Goal: Find contact information

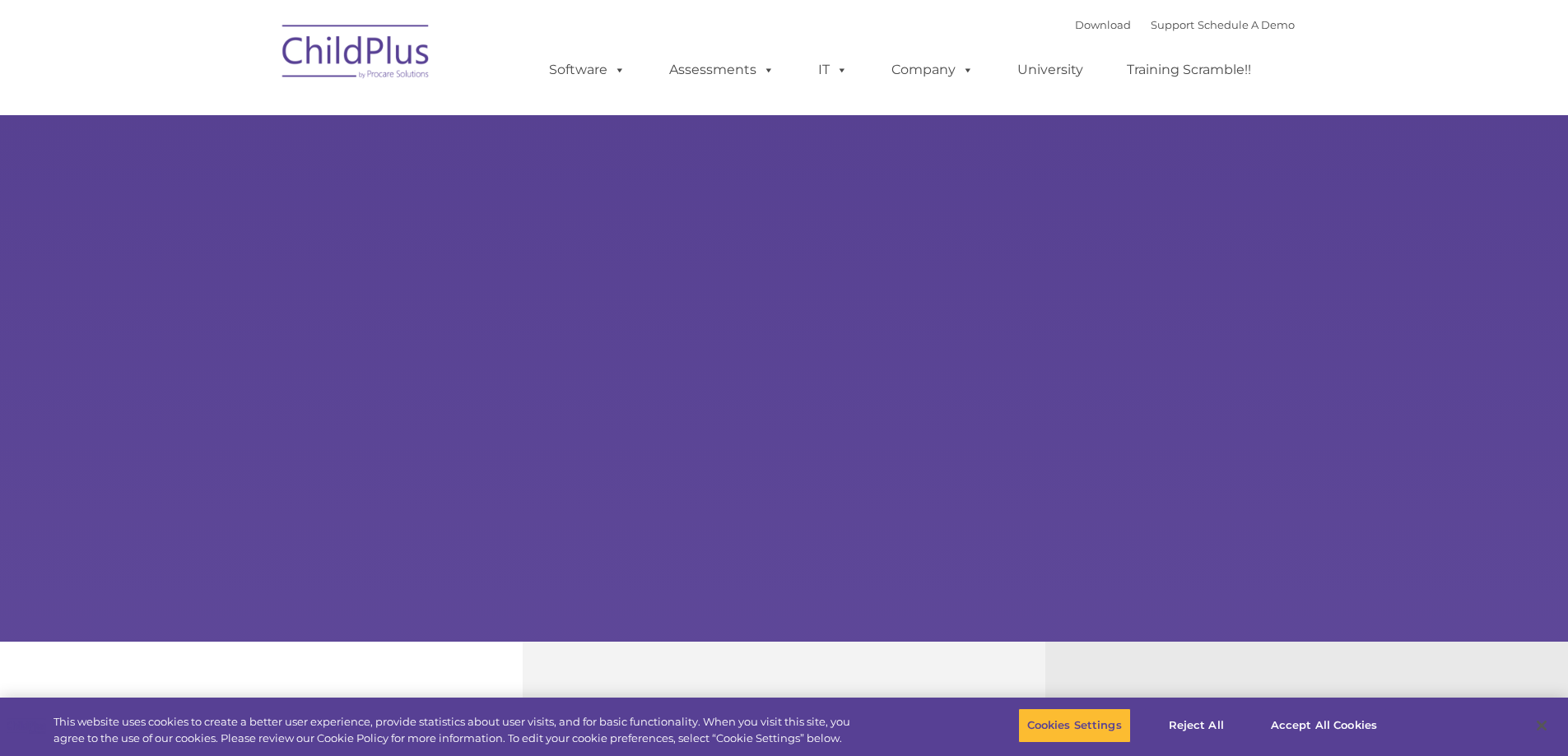
select select "MEDIUM"
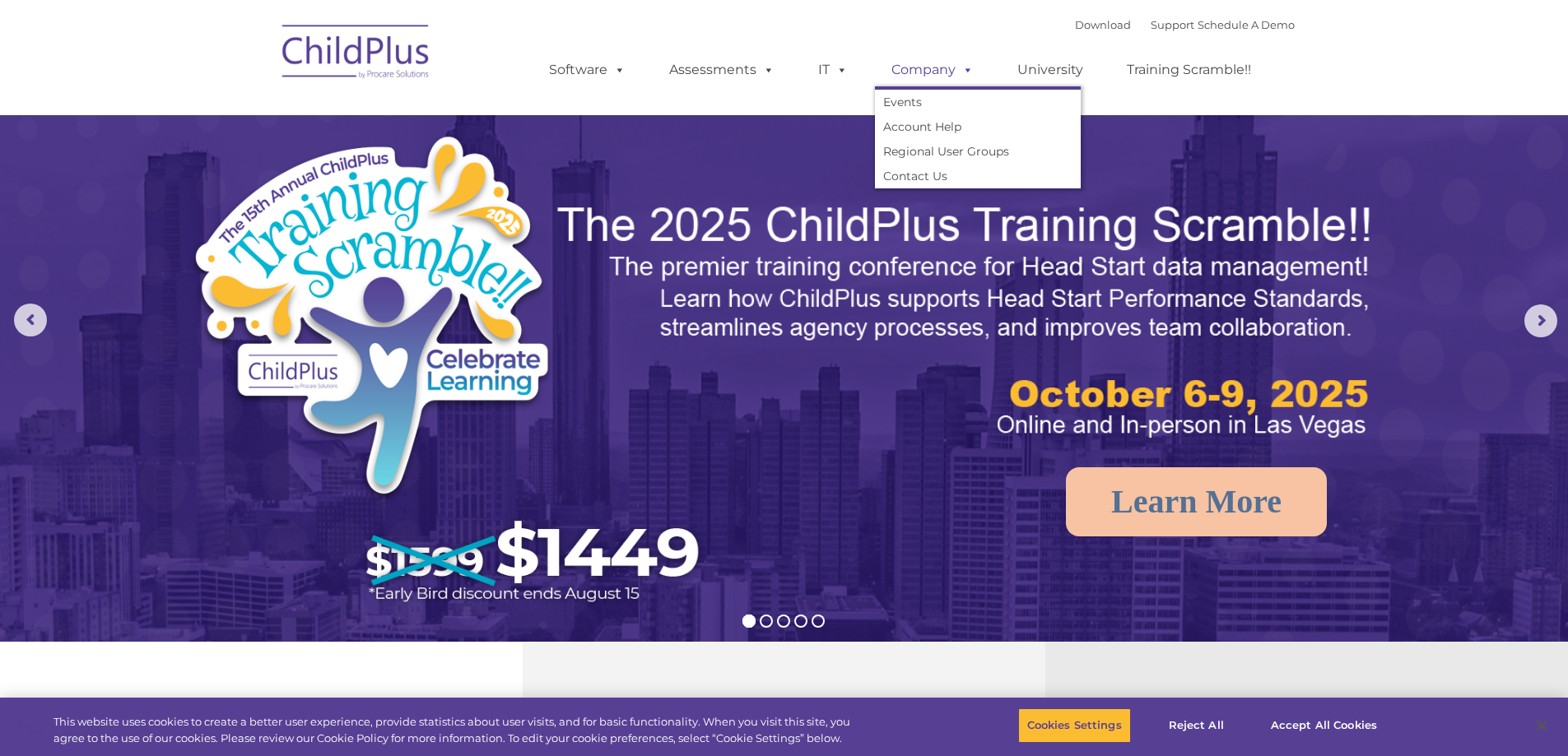
click at [934, 77] on link "Company" at bounding box center [932, 69] width 115 height 33
click at [924, 180] on link "Contact Us" at bounding box center [978, 176] width 206 height 24
click at [913, 176] on link "Contact Us" at bounding box center [978, 176] width 206 height 24
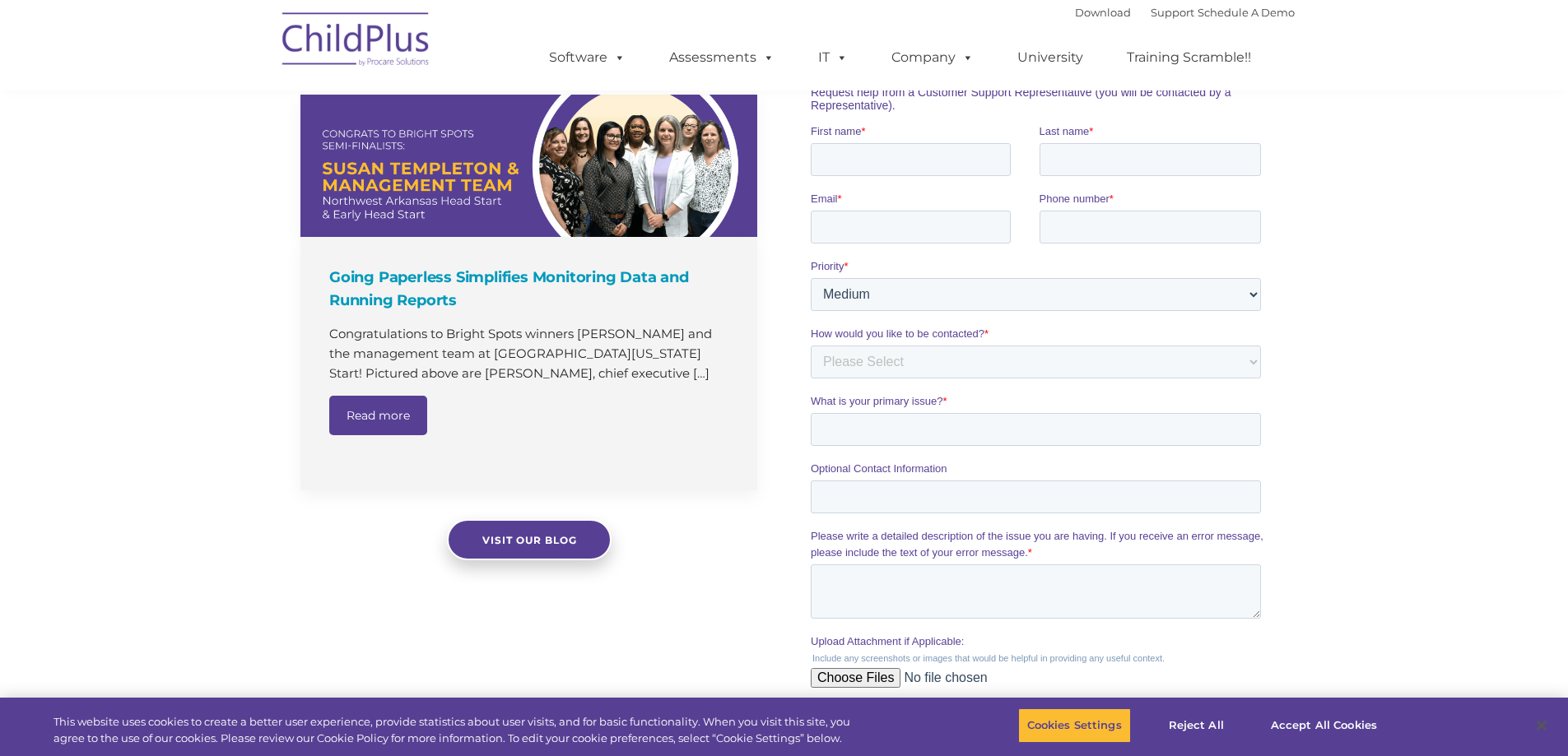
scroll to position [1070, 0]
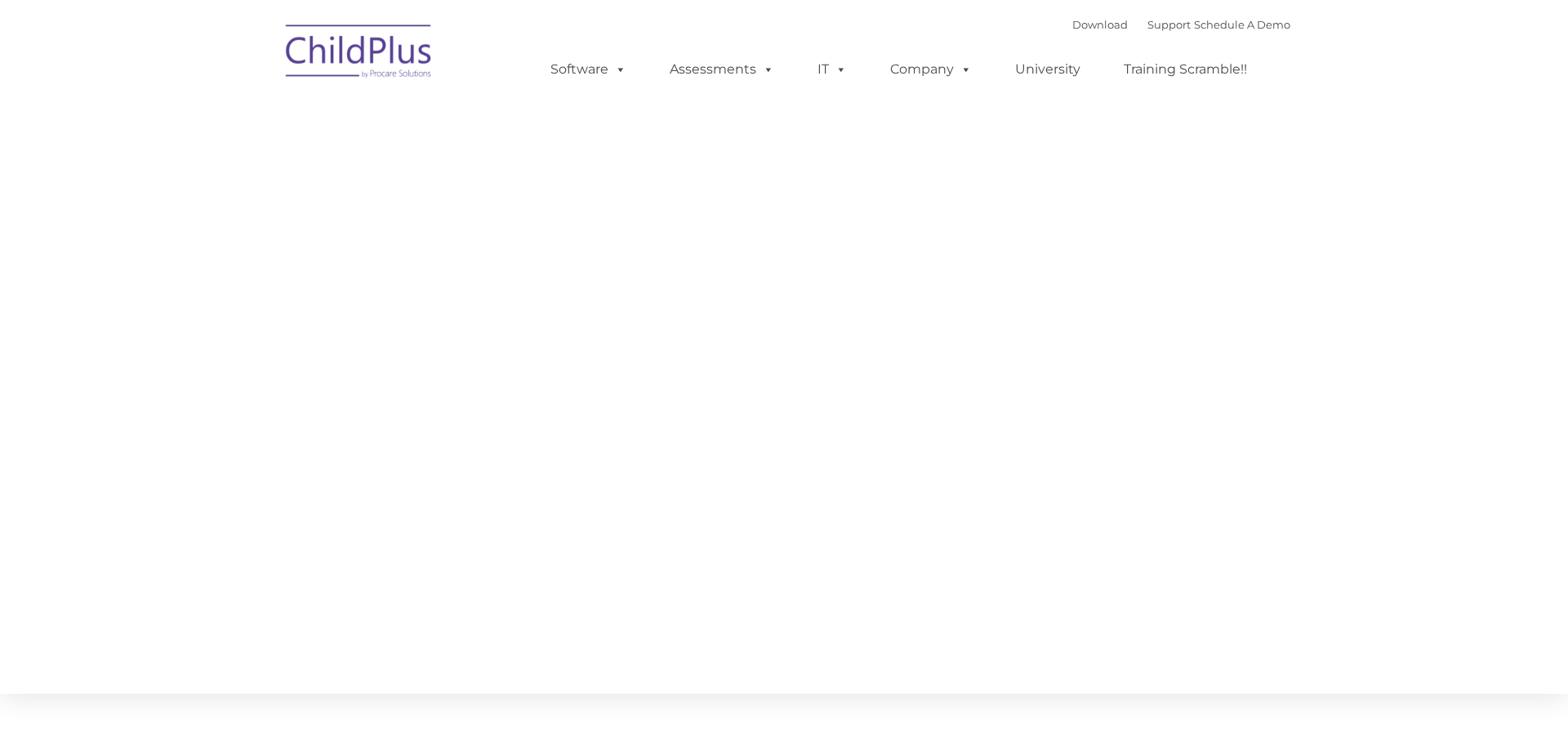
type input ""
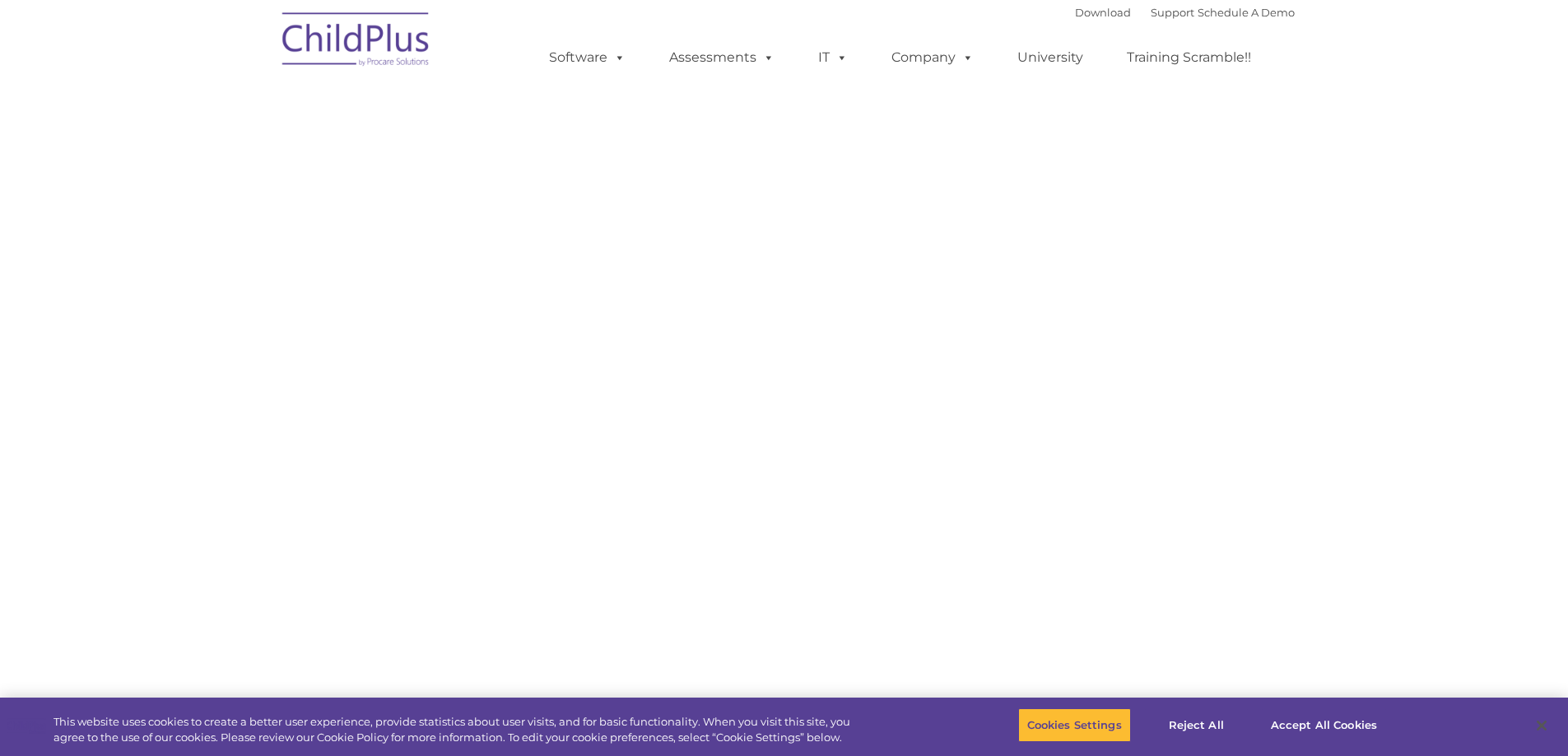
select select "MEDIUM"
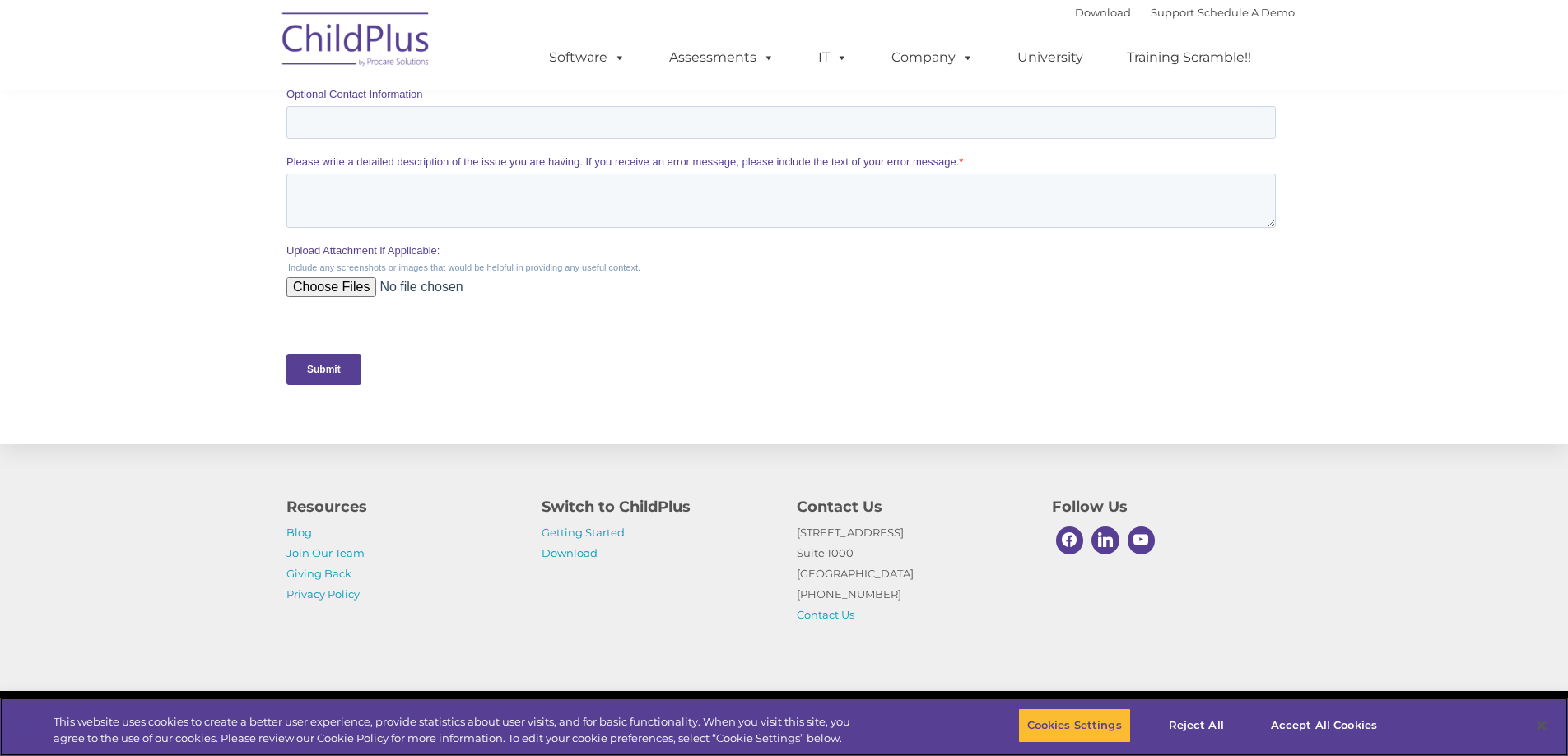
scroll to position [671, 0]
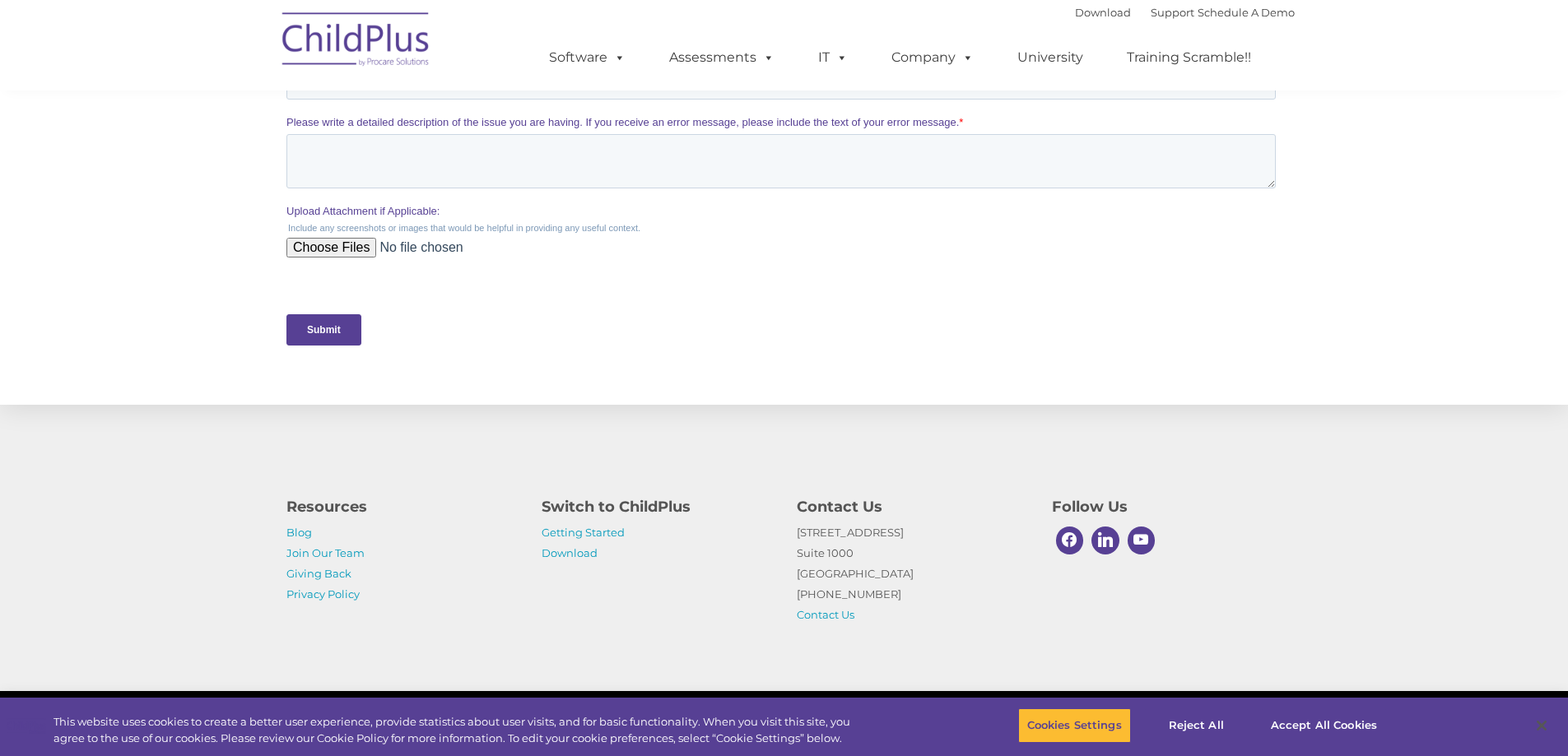
drag, startPoint x: 783, startPoint y: 591, endPoint x: 901, endPoint y: 592, distance: 118.0
click at [901, 592] on div "Resources Blog Join Our Team Giving Back Privacy Policy Switch to ChildPlus Get…" at bounding box center [784, 556] width 1021 height 138
copy p "[PHONE_NUMBER]"
drag, startPoint x: 784, startPoint y: 532, endPoint x: 927, endPoint y: 553, distance: 144.5
click at [927, 553] on div "Contact Us 1040 Crown Pointe Pkwy Suite 1000 Atlanta, GA 30338 (800) 888-6674 C…" at bounding box center [912, 556] width 255 height 138
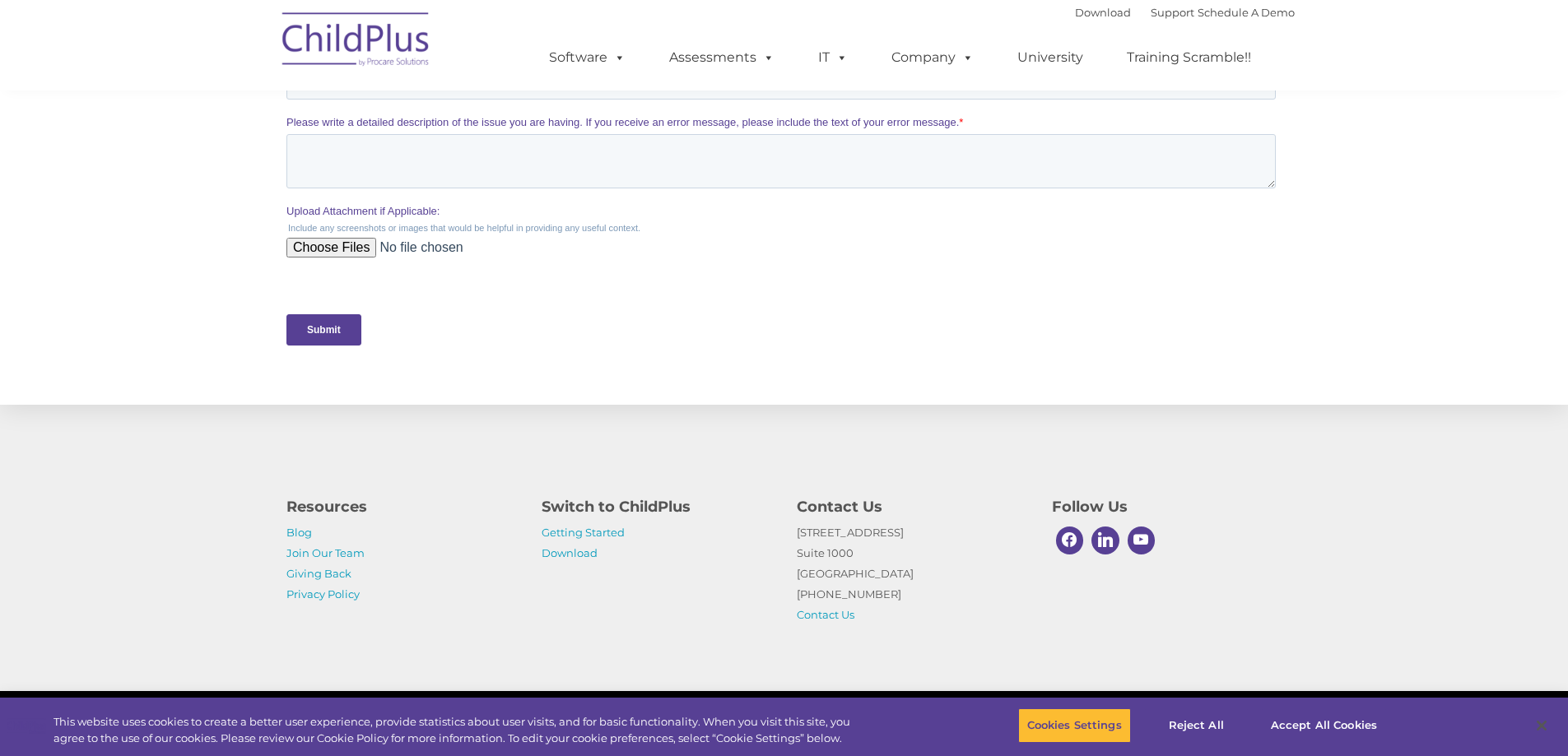
click at [780, 540] on div "Switch to ChildPlus Getting Started Download" at bounding box center [656, 525] width 255 height 77
drag, startPoint x: 783, startPoint y: 529, endPoint x: 900, endPoint y: 577, distance: 126.5
click at [900, 581] on div "Resources Blog Join Our Team Giving Back Privacy Policy Switch to ChildPlus Get…" at bounding box center [784, 556] width 1021 height 138
click at [901, 574] on p "1040 Crown Pointe Pkwy Suite 1000 Atlanta, GA 30338 (800) 888-6674 Contact Us" at bounding box center [912, 574] width 231 height 103
drag, startPoint x: 903, startPoint y: 575, endPoint x: 785, endPoint y: 540, distance: 123.1
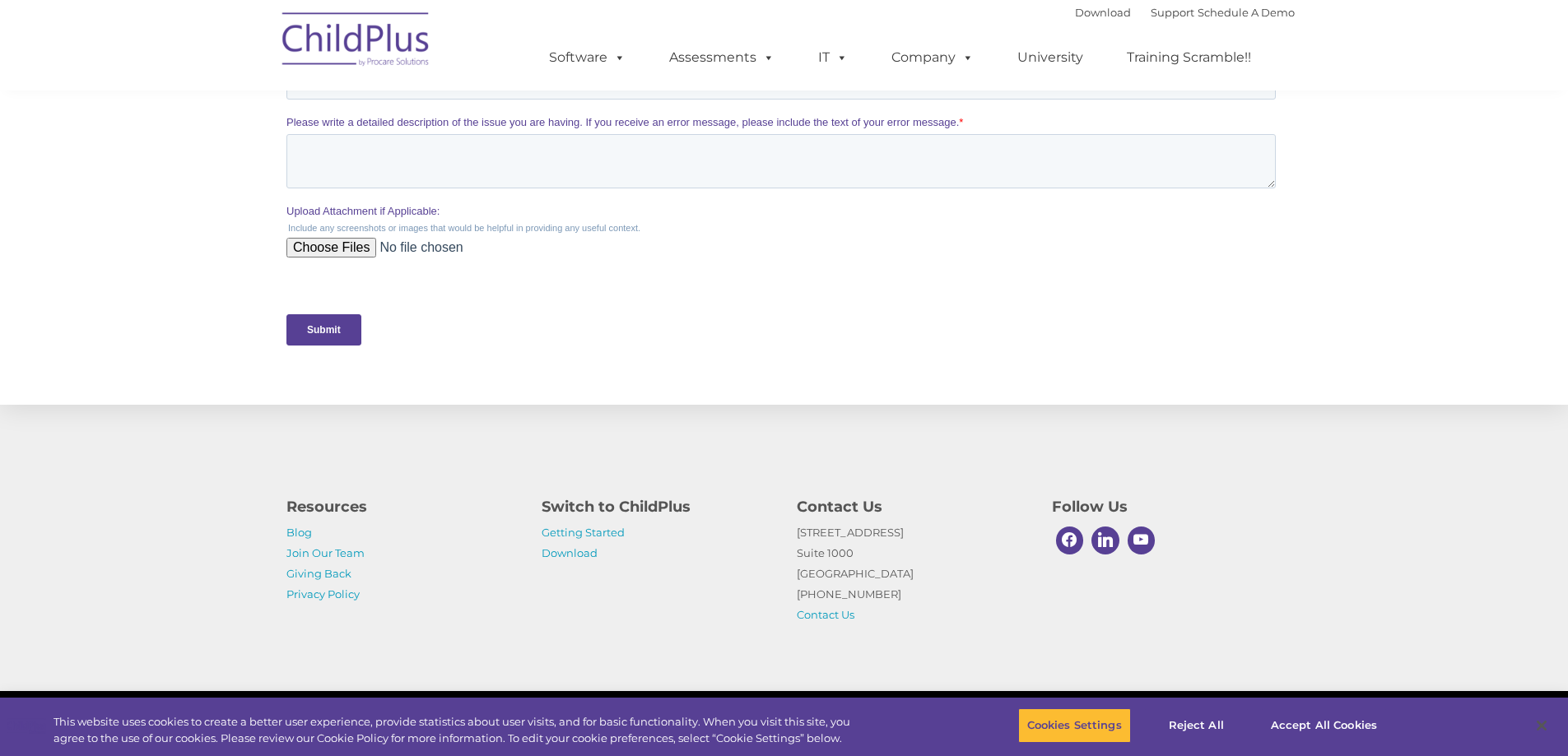
click at [785, 540] on div "Contact Us 1040 Crown Pointe Pkwy Suite 1000 Atlanta, GA 30338 (800) 888-6674 C…" at bounding box center [912, 556] width 255 height 138
copy p "1040 Crown Pointe Pkwy Suite 1000 Atlanta, GA 30338"
